Goal: Task Accomplishment & Management: Manage account settings

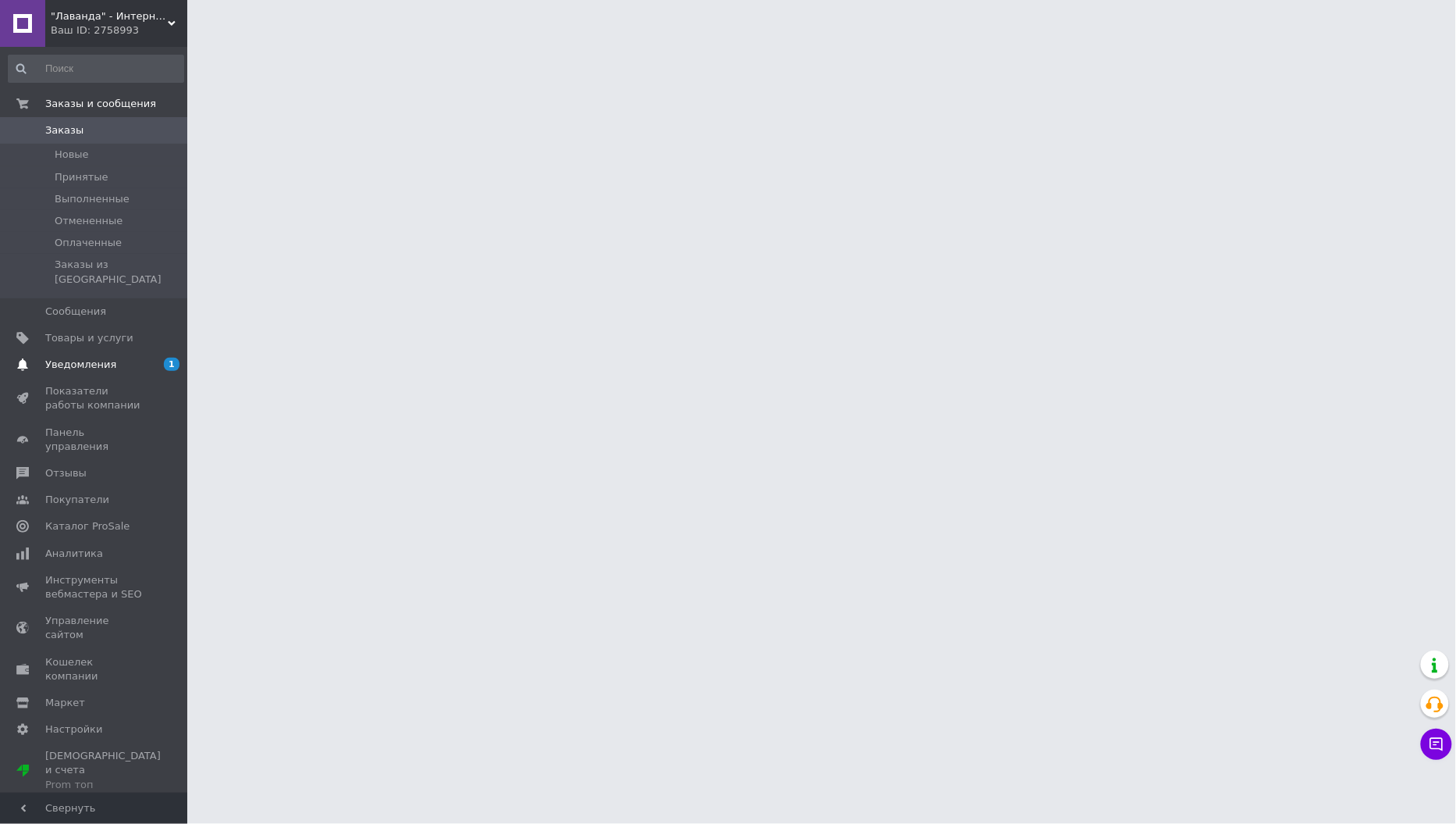
click at [68, 358] on span "Уведомления" at bounding box center [80, 365] width 71 height 14
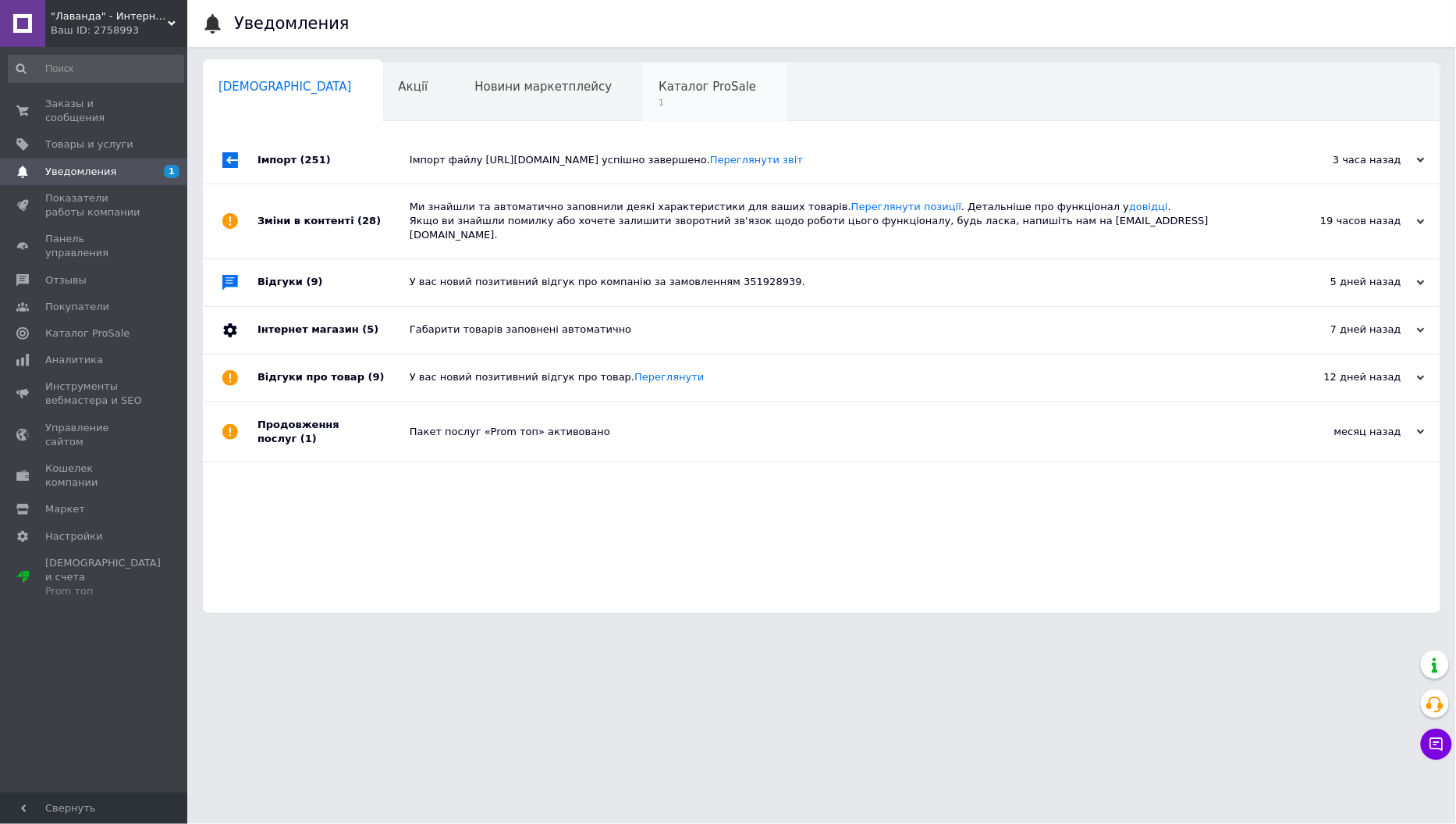
click at [658, 86] on span "Каталог ProSale" at bounding box center [707, 87] width 98 height 14
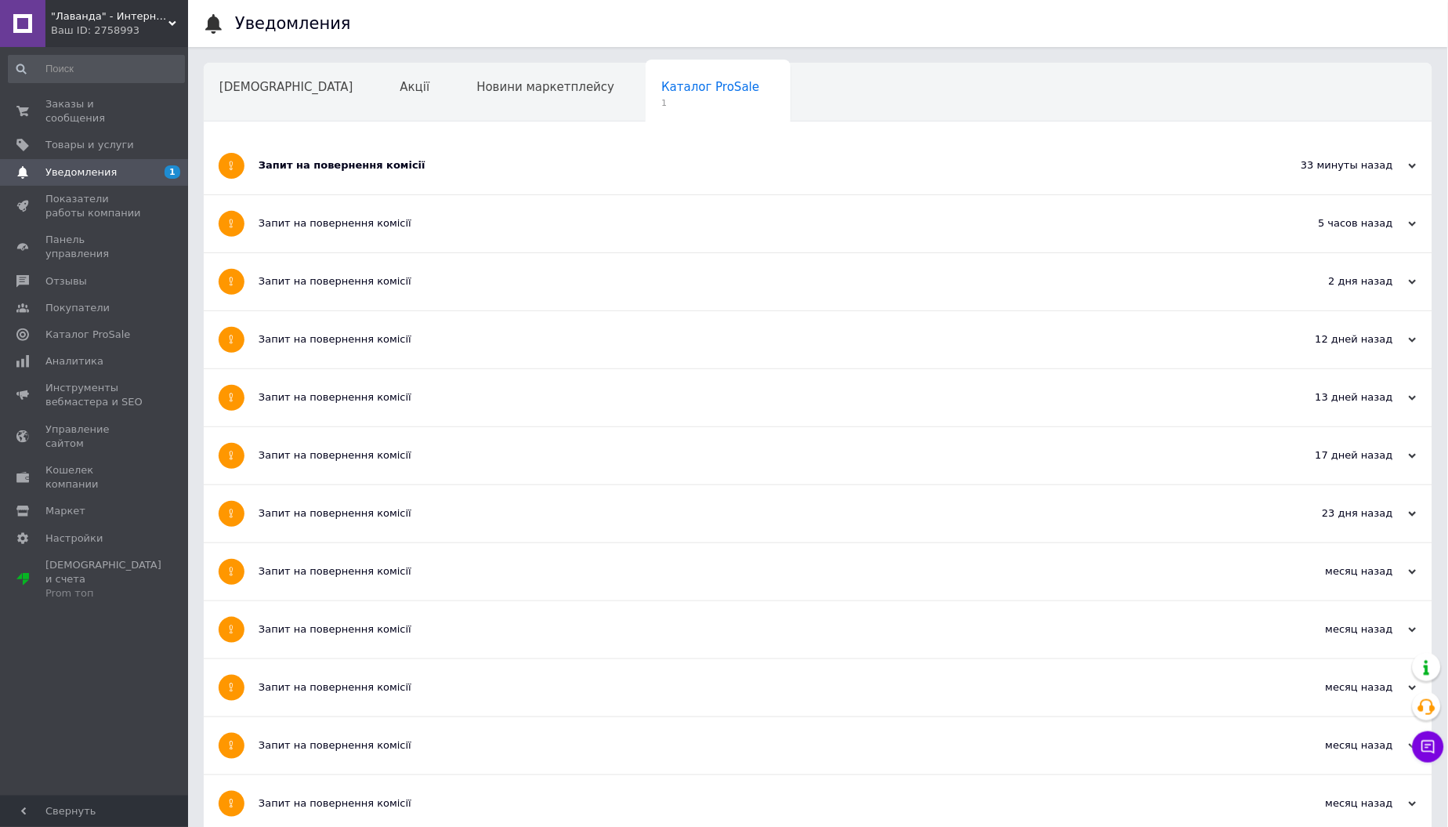
click at [353, 160] on div "Запит на повернення комісії" at bounding box center [760, 165] width 1002 height 14
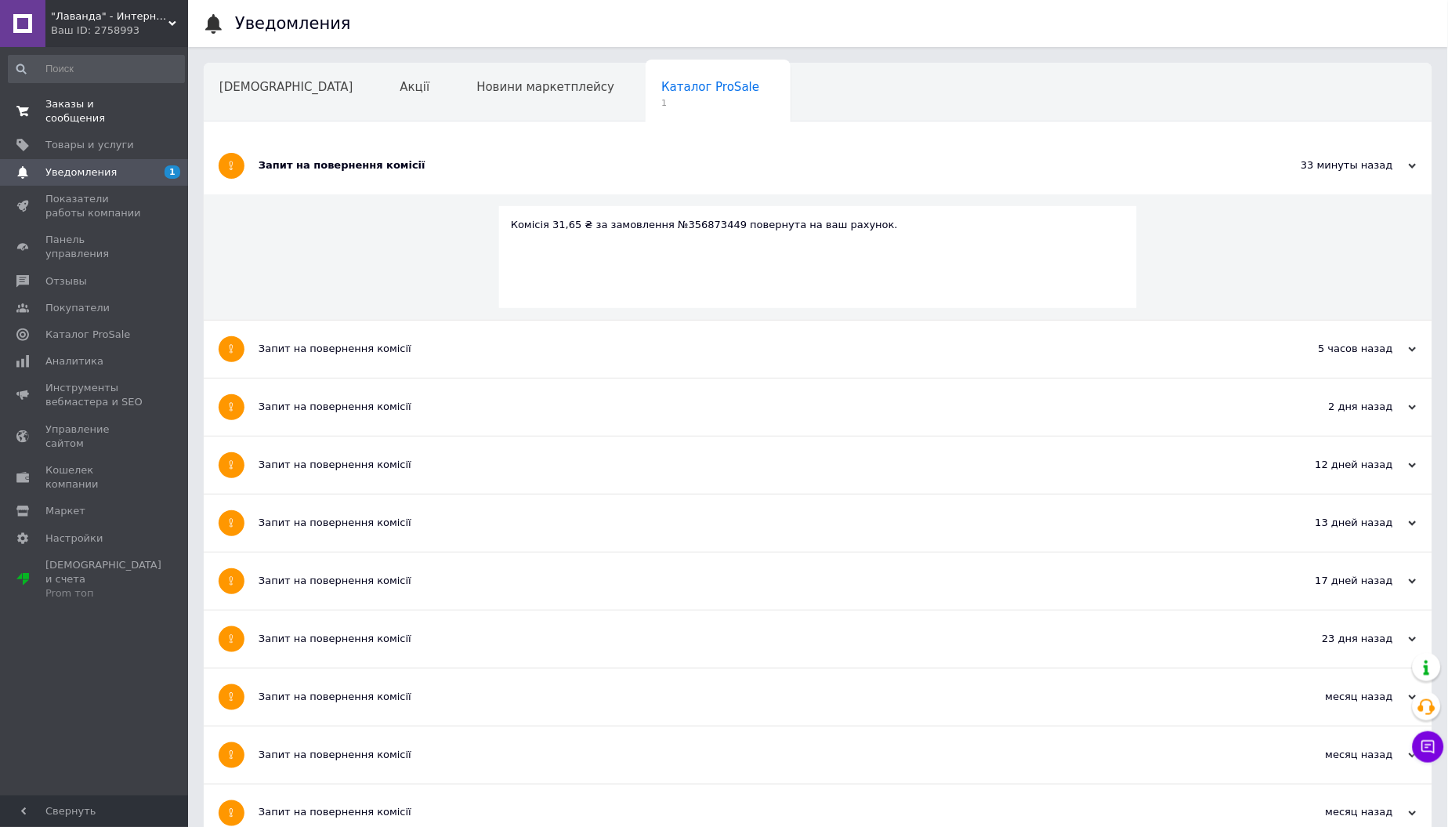
click at [68, 111] on span "Заказы и сообщения" at bounding box center [95, 111] width 100 height 28
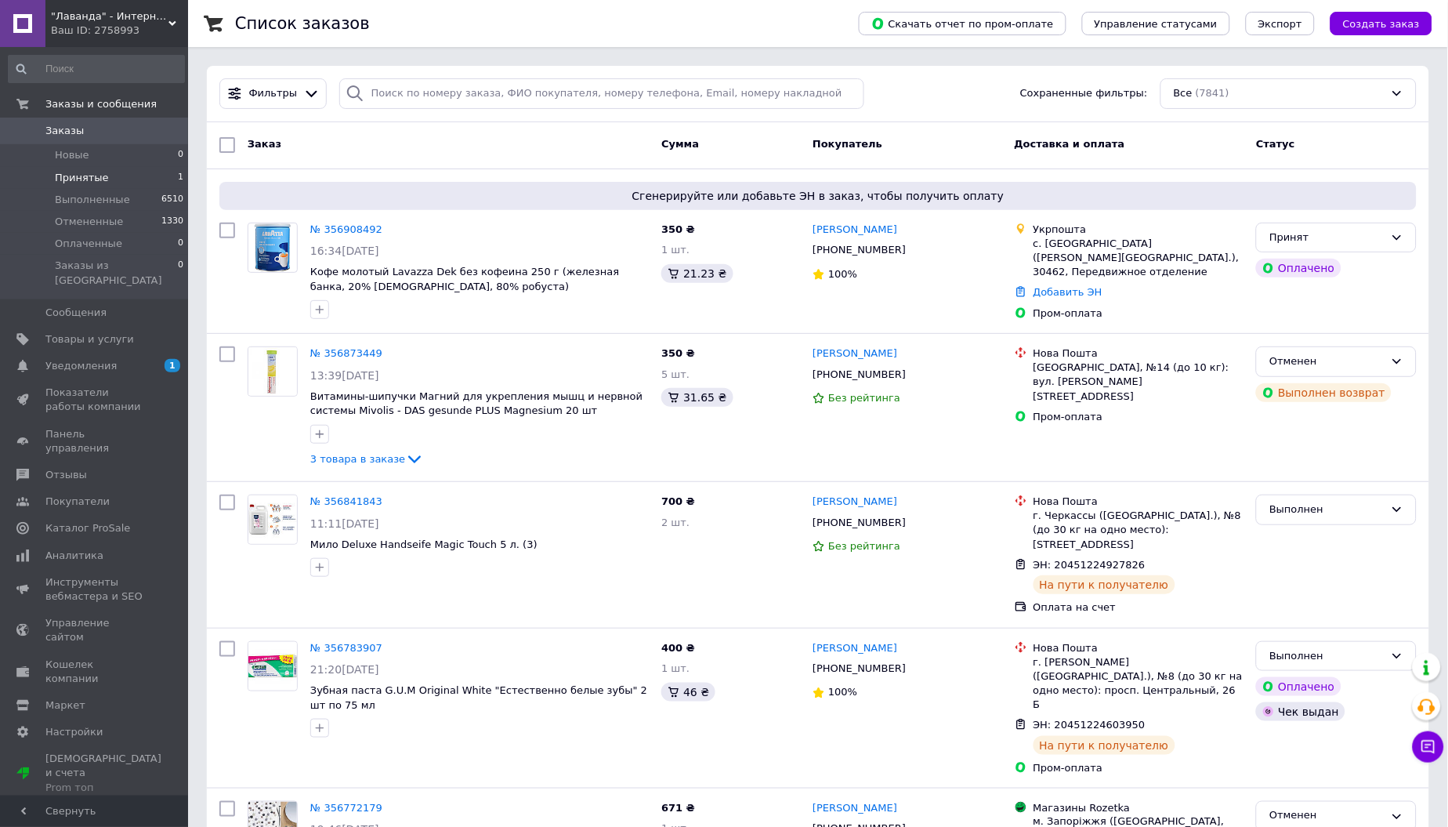
click at [68, 175] on span "Принятые" at bounding box center [82, 178] width 54 height 14
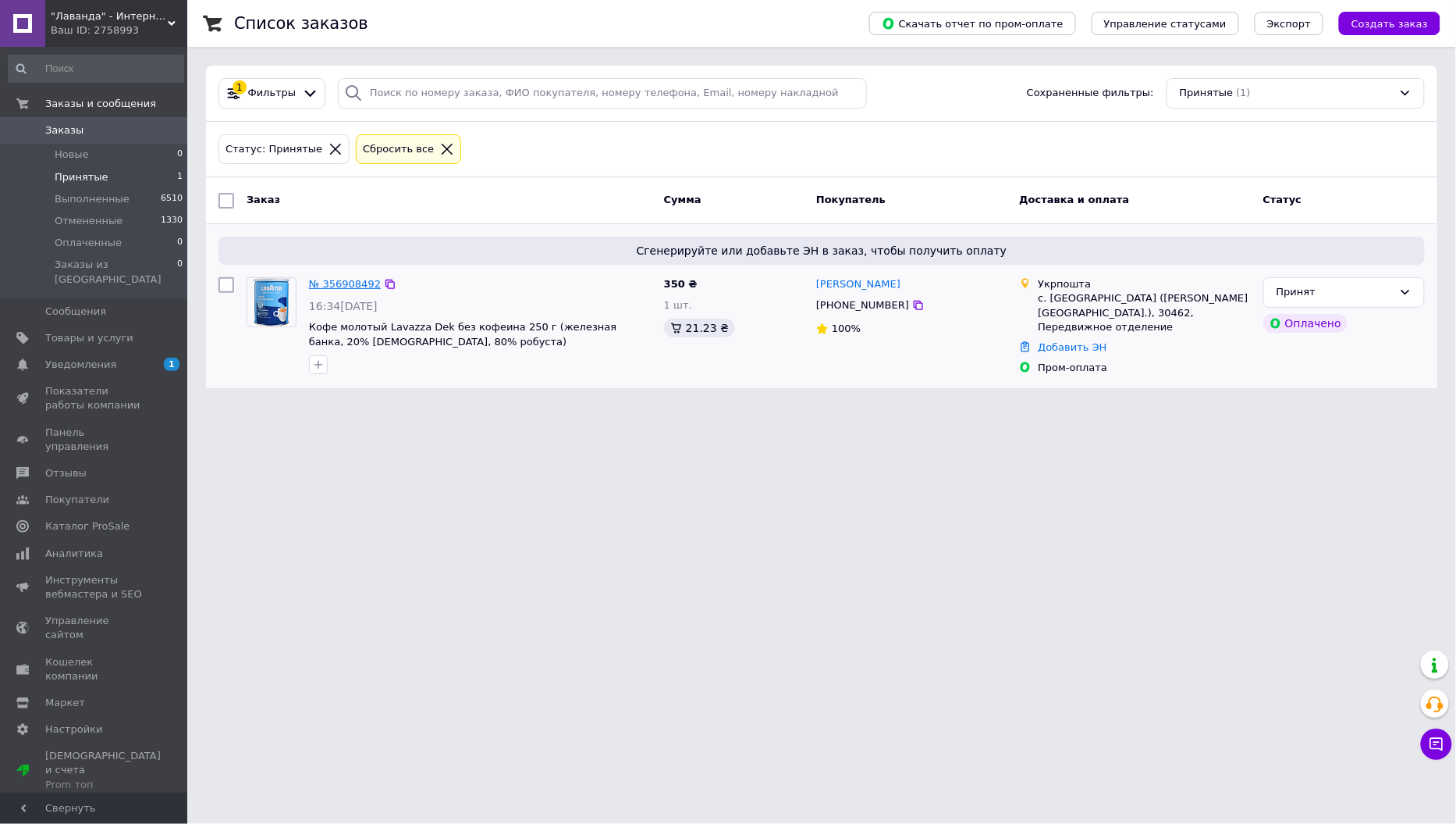
click at [357, 284] on link "№ 356908492" at bounding box center [345, 284] width 72 height 12
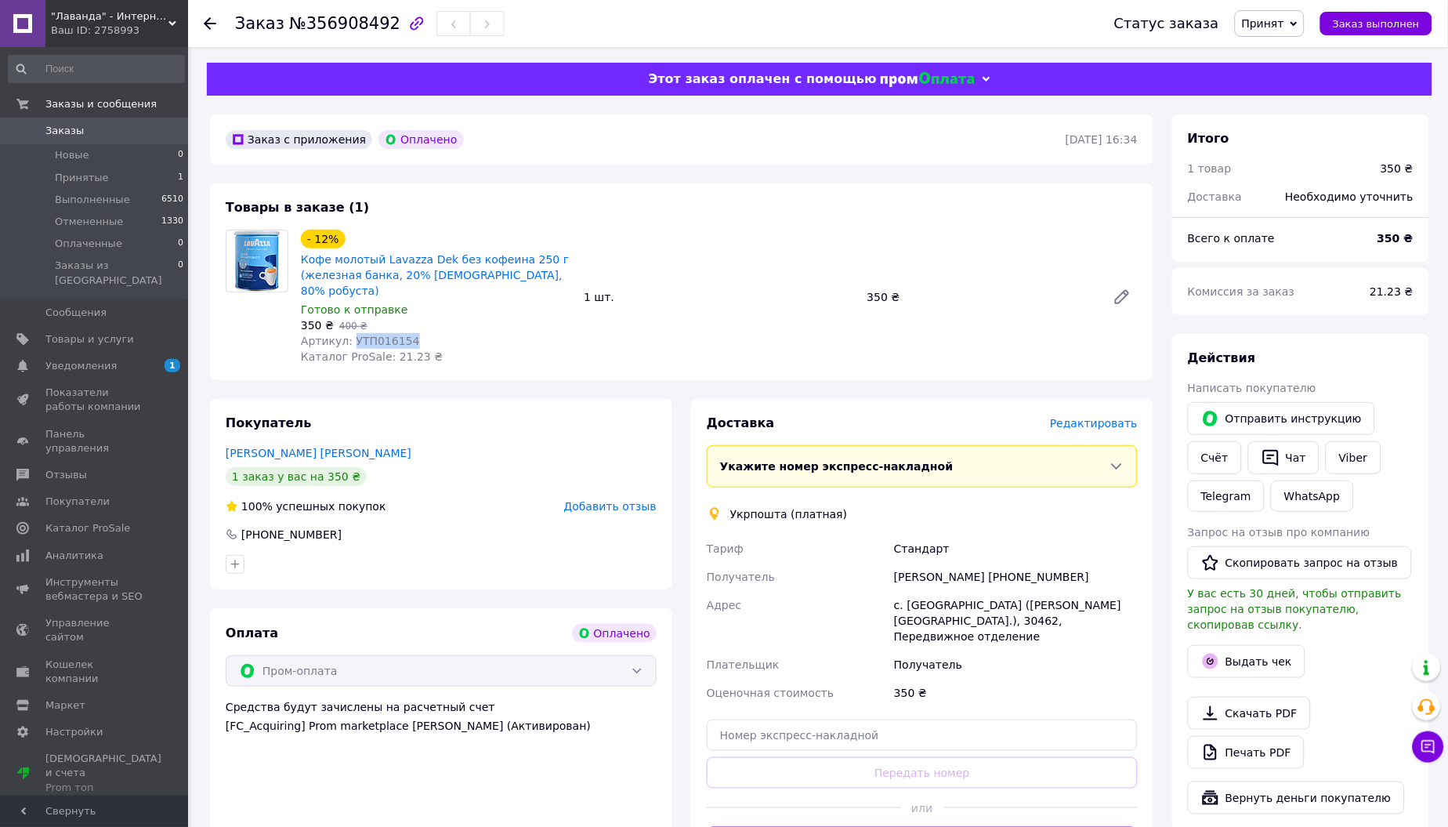
drag, startPoint x: 350, startPoint y: 324, endPoint x: 473, endPoint y: 323, distance: 123.0
click at [473, 333] on div "Артикул: УТП016154" at bounding box center [436, 341] width 270 height 16
copy span "УТП016154"
click at [911, 826] on button "Создать ярлык" at bounding box center [922, 842] width 431 height 31
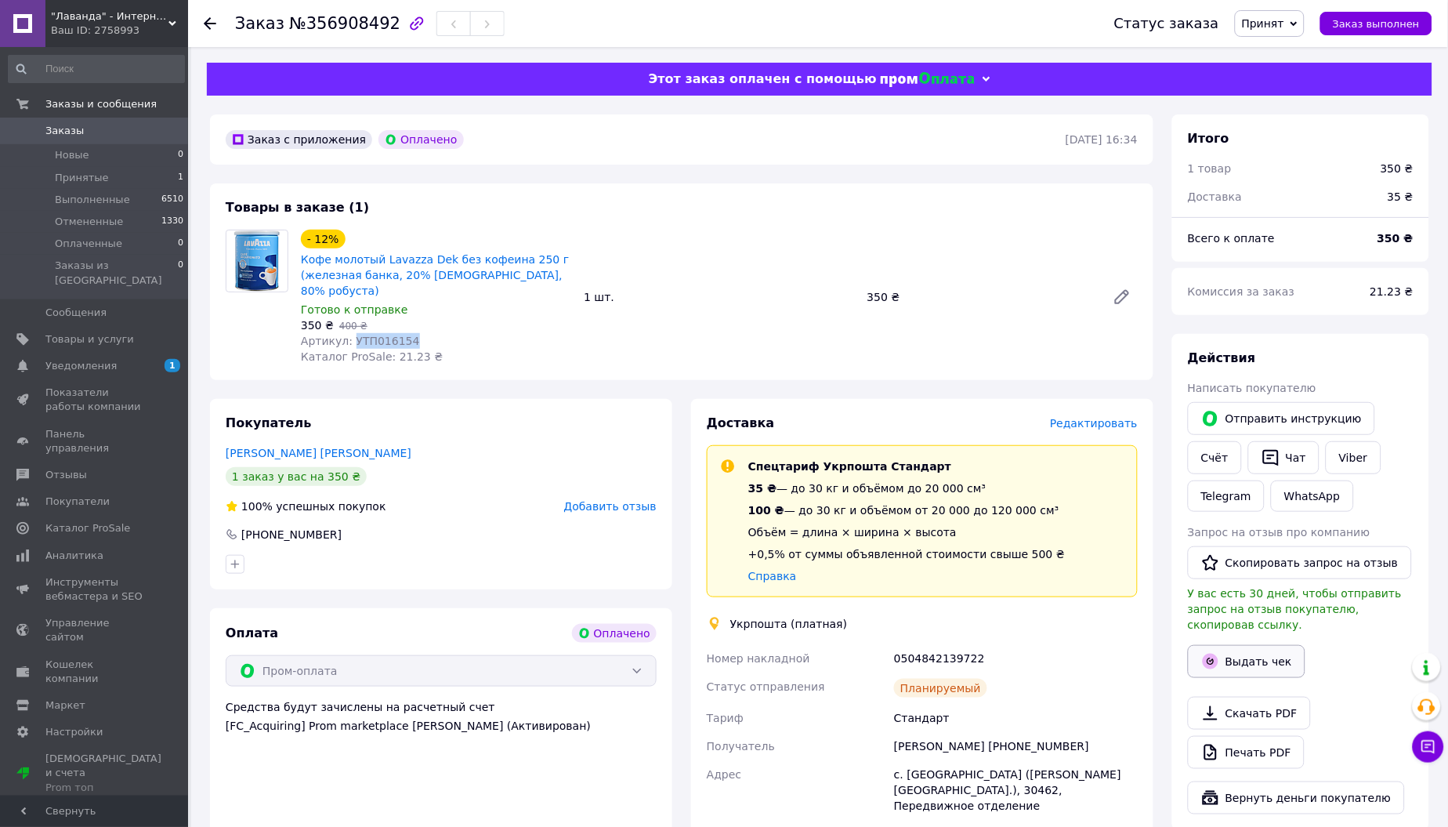
click at [1252, 668] on button "Выдать чек" at bounding box center [1247, 661] width 118 height 33
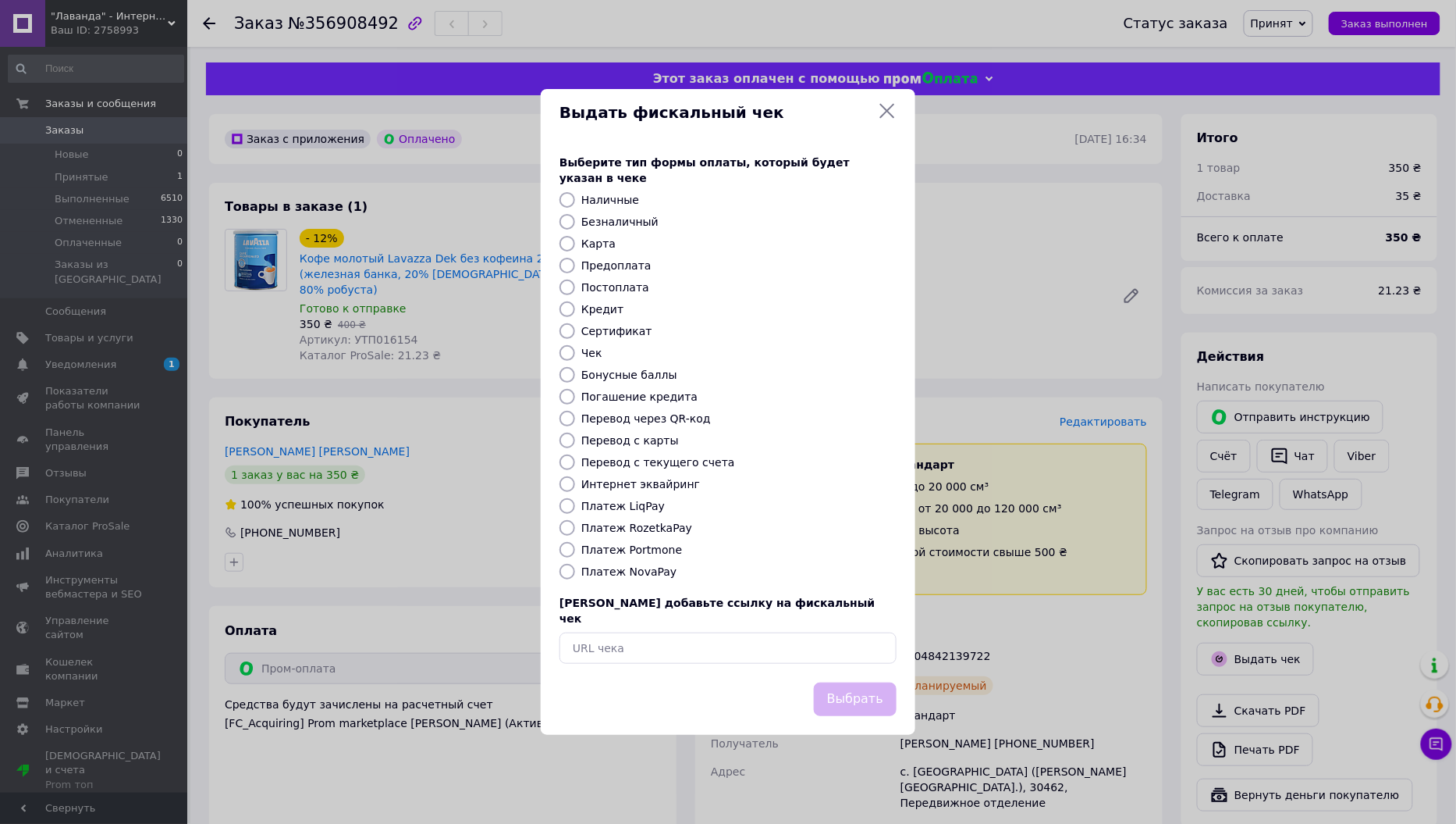
click at [579, 536] on div "Платеж RozetkaPay" at bounding box center [739, 528] width 322 height 16
click at [621, 534] on label "Платеж RozetkaPay" at bounding box center [636, 528] width 111 height 13
click at [576, 536] on input "Платеж RozetkaPay" at bounding box center [568, 528] width 16 height 16
radio input "true"
click at [860, 691] on button "Выбрать" at bounding box center [854, 699] width 83 height 34
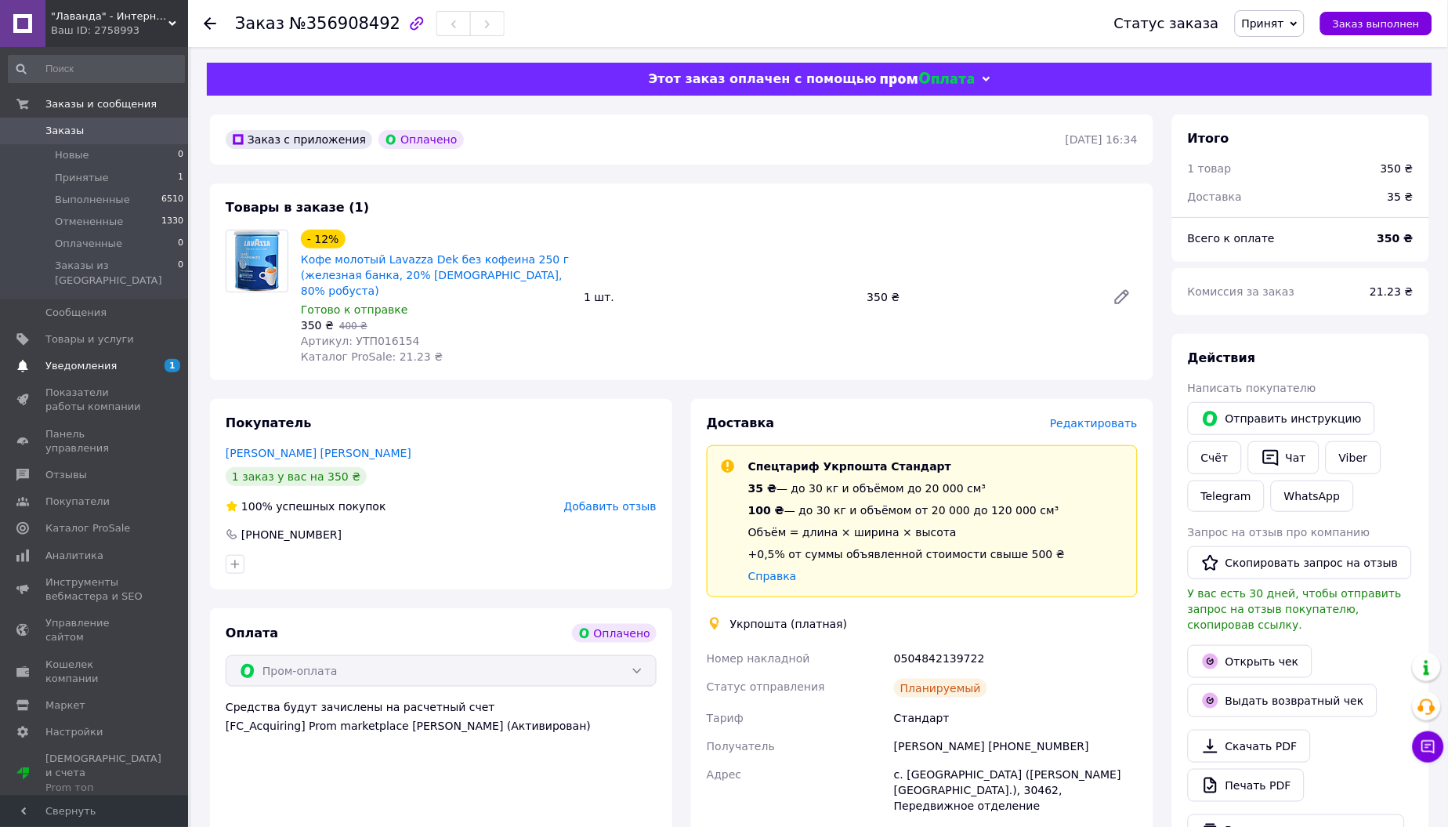
click at [77, 359] on span "Уведомления" at bounding box center [80, 366] width 71 height 14
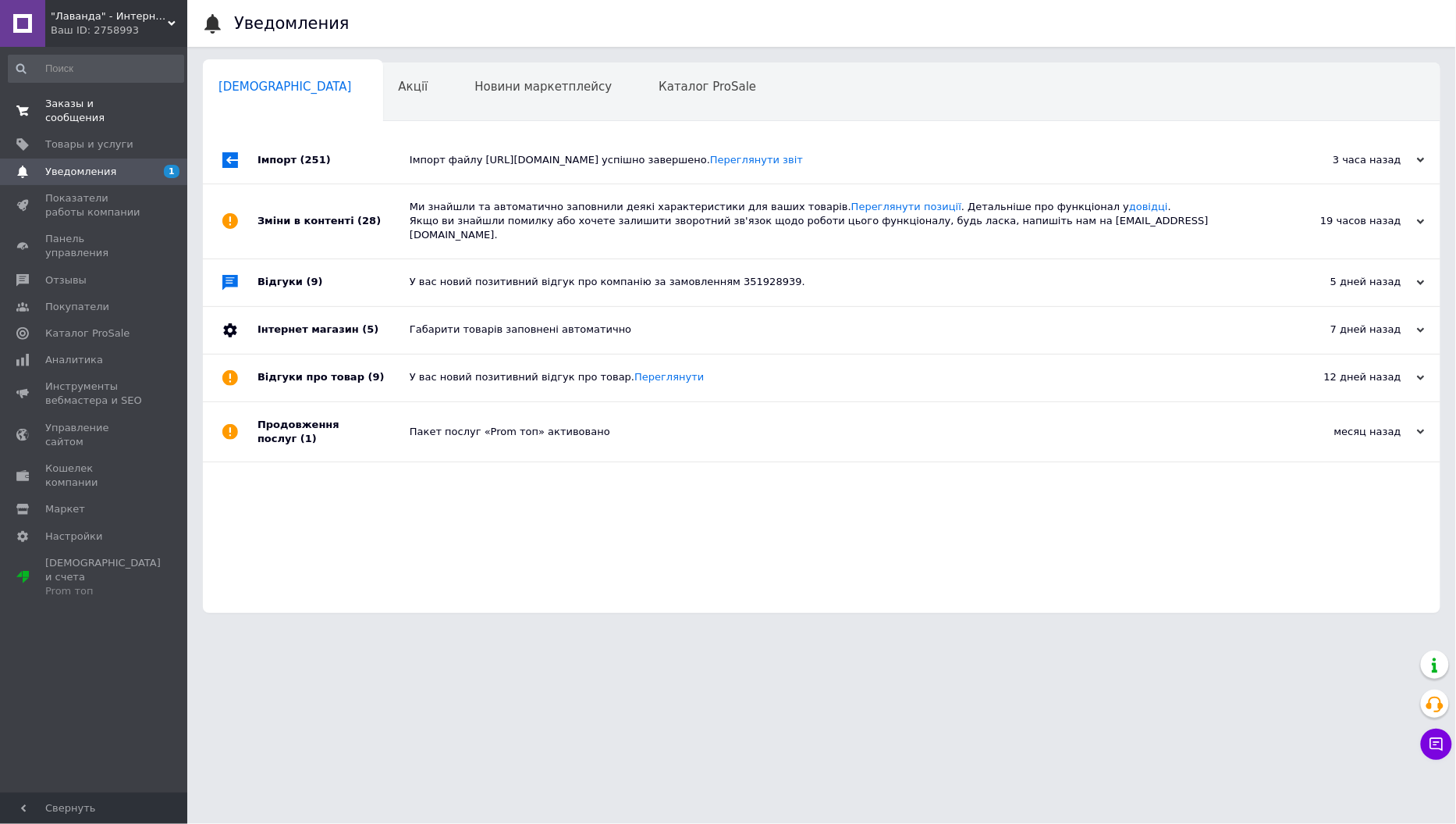
click at [58, 118] on span "Заказы и сообщения" at bounding box center [95, 111] width 100 height 28
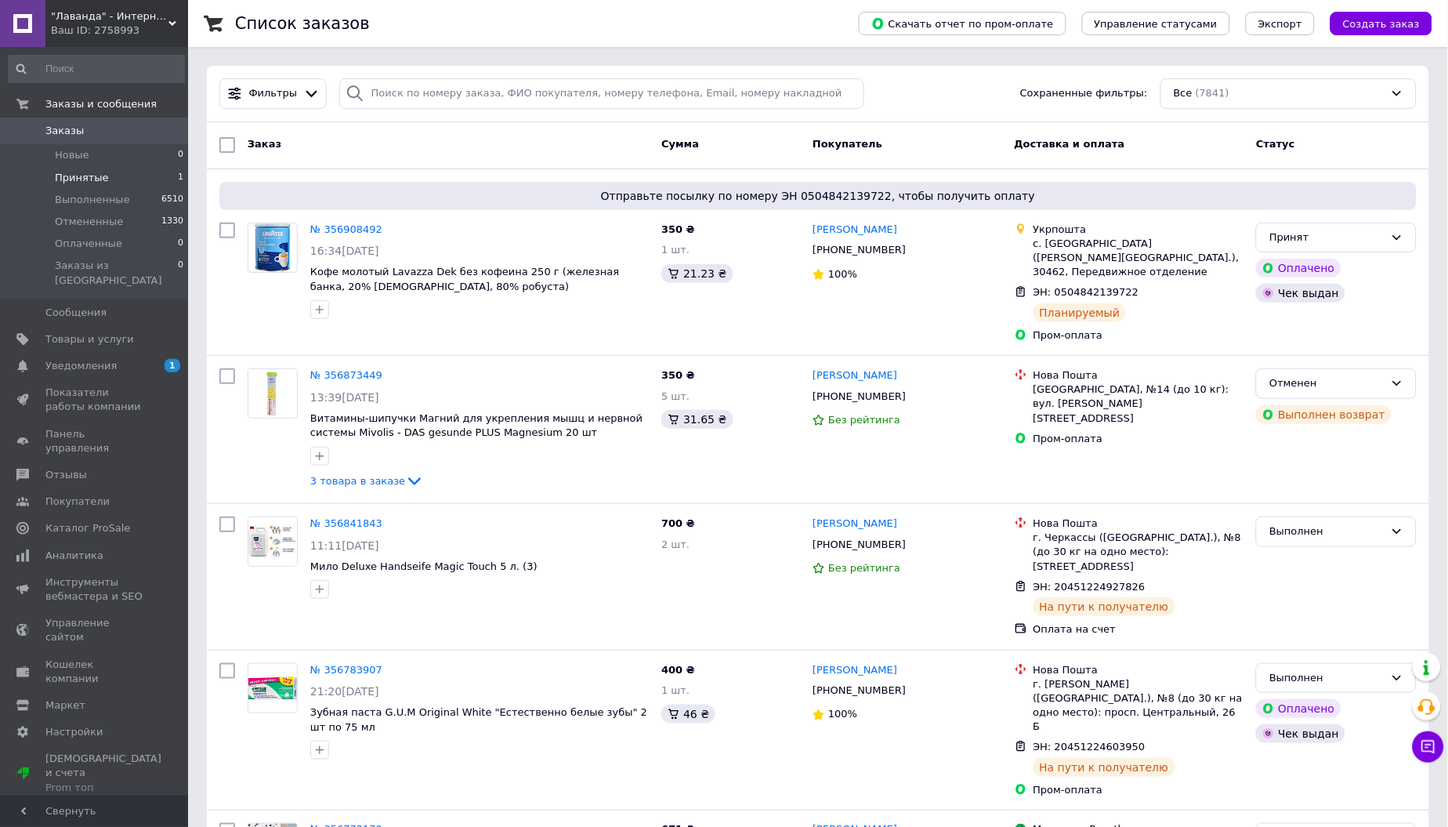
click at [69, 176] on span "Принятые" at bounding box center [82, 178] width 54 height 14
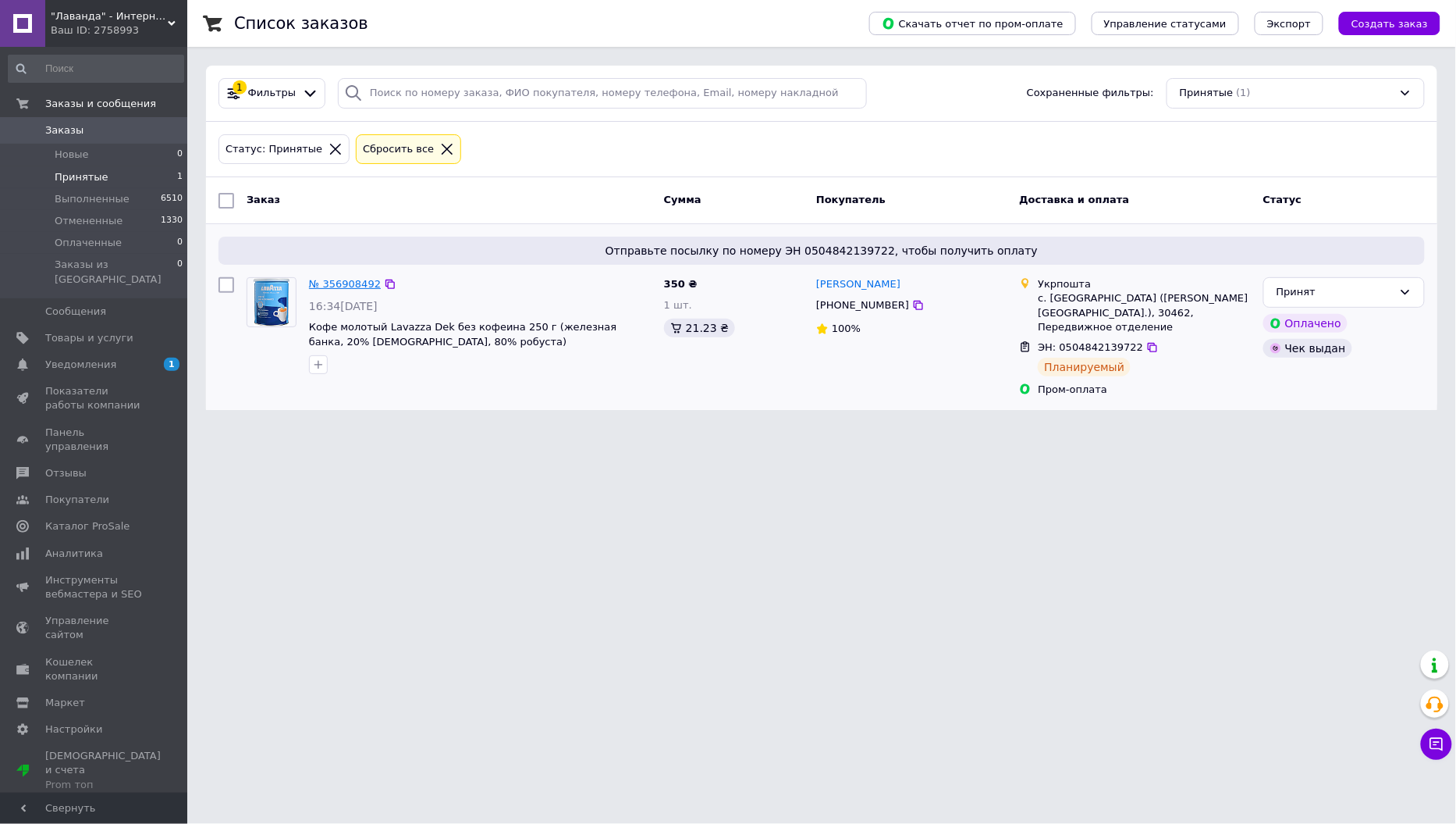
click at [334, 281] on link "№ 356908492" at bounding box center [345, 284] width 72 height 12
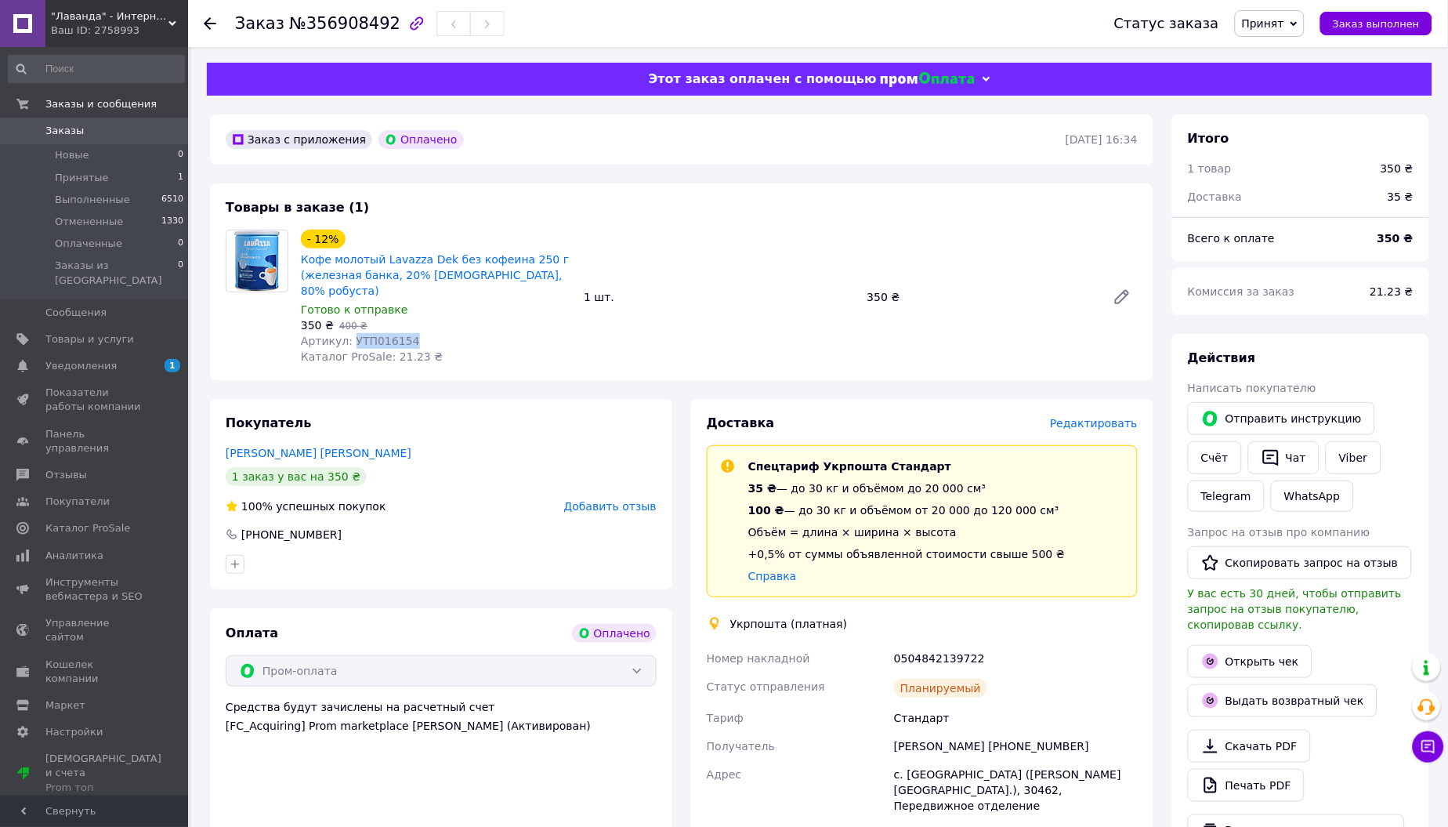
drag, startPoint x: 351, startPoint y: 324, endPoint x: 484, endPoint y: 320, distance: 133.3
click at [484, 333] on div "Артикул: УТП016154" at bounding box center [436, 341] width 270 height 16
copy span "УТП016154"
